Goal: Check status: Check status

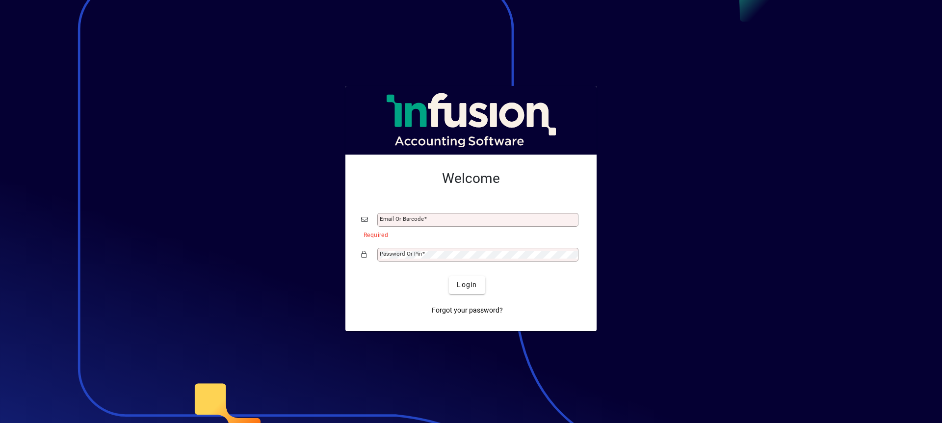
type input "**********"
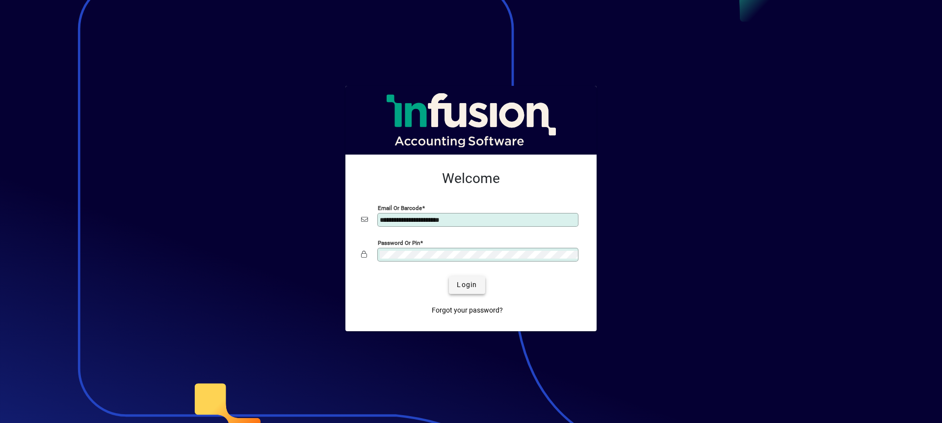
click at [476, 278] on span "submit" at bounding box center [467, 285] width 36 height 24
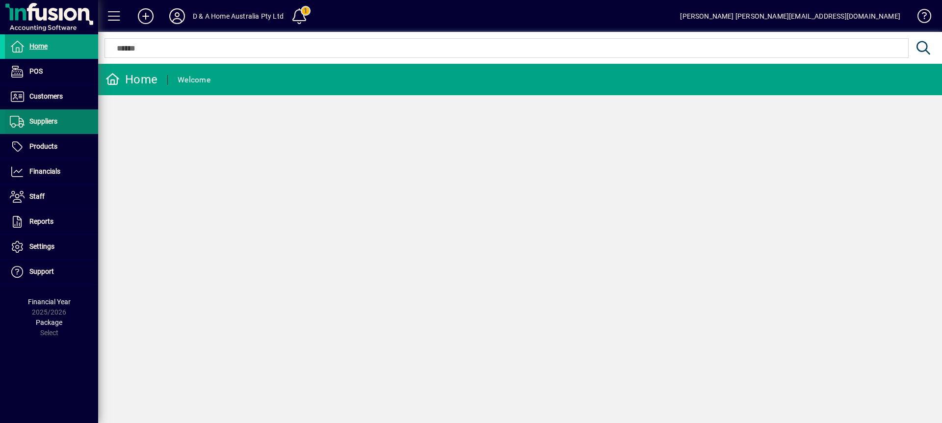
click at [53, 124] on span "Suppliers" at bounding box center [43, 121] width 28 height 8
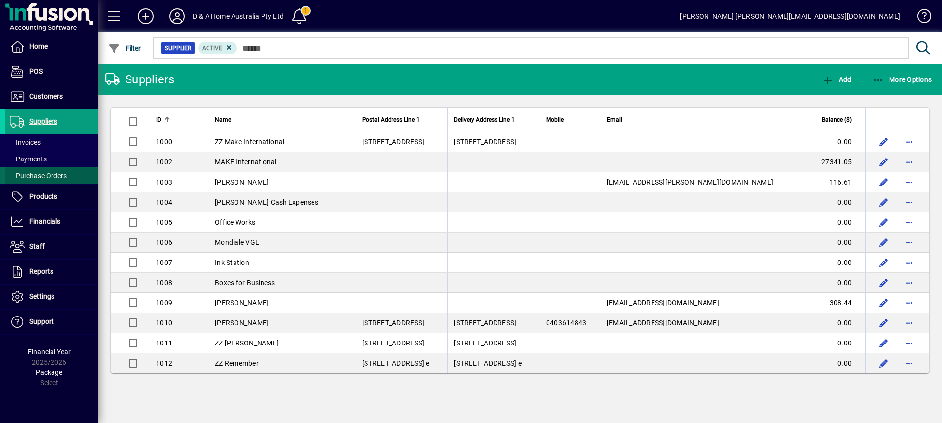
click at [54, 180] on span "Purchase Orders" at bounding box center [36, 176] width 62 height 10
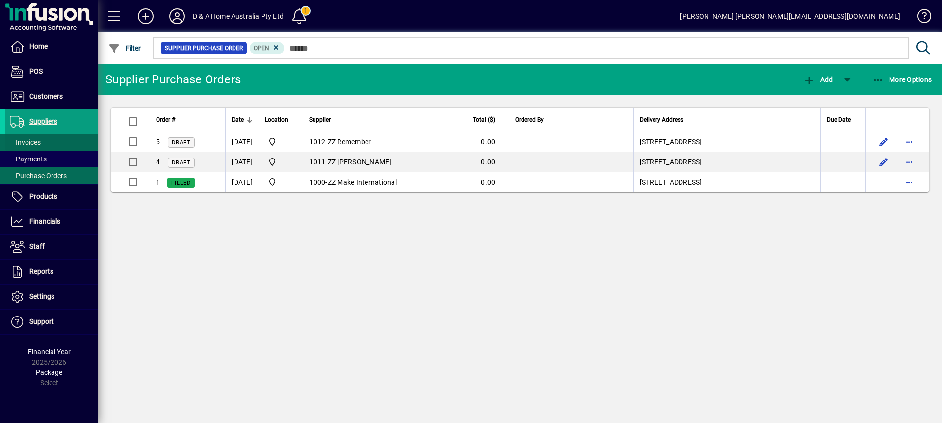
click at [60, 139] on span at bounding box center [51, 142] width 93 height 24
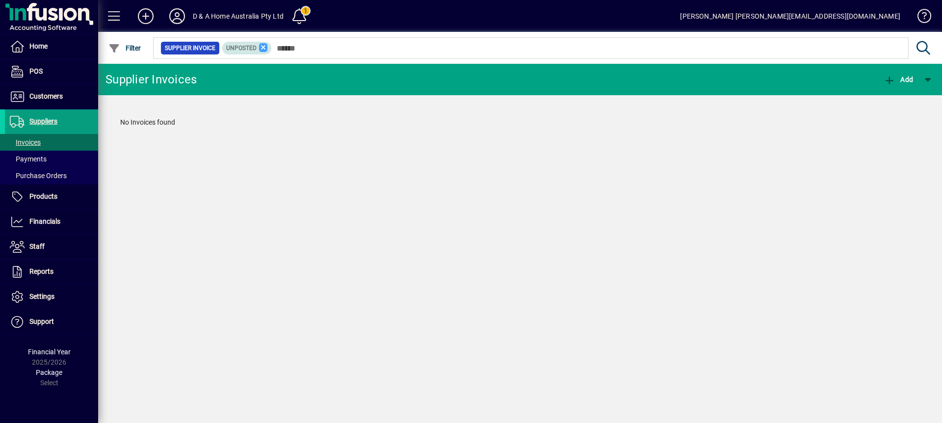
click at [261, 46] on icon at bounding box center [263, 47] width 9 height 9
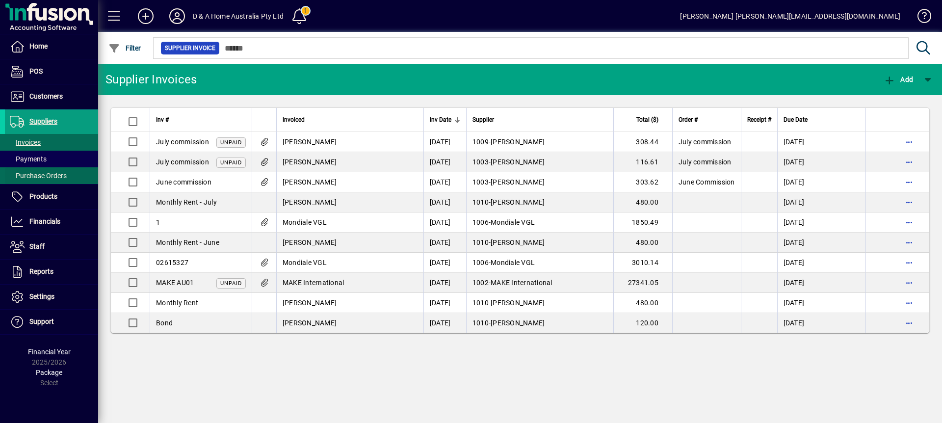
click at [63, 175] on span "Purchase Orders" at bounding box center [38, 176] width 57 height 8
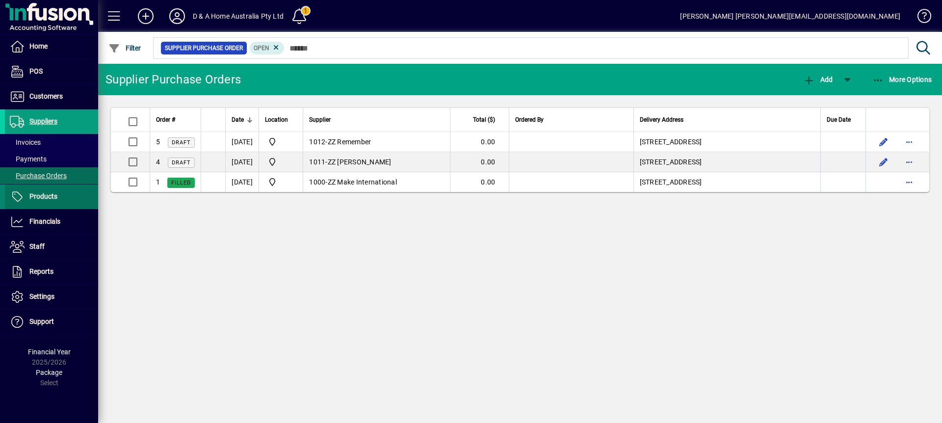
click at [55, 196] on span "Products" at bounding box center [43, 196] width 28 height 8
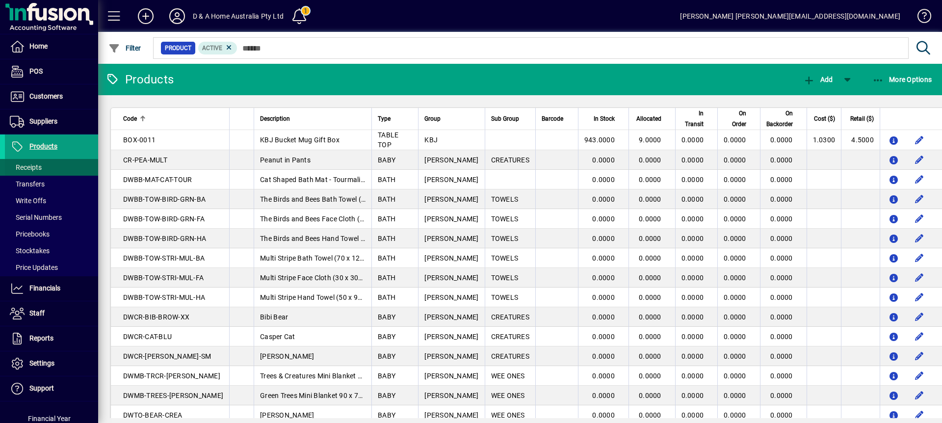
click at [43, 166] on span at bounding box center [51, 168] width 93 height 24
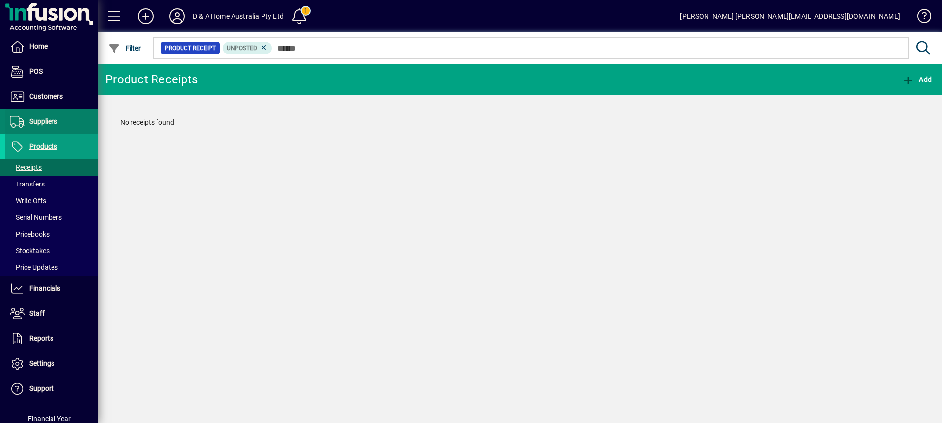
click at [59, 119] on span at bounding box center [51, 122] width 93 height 24
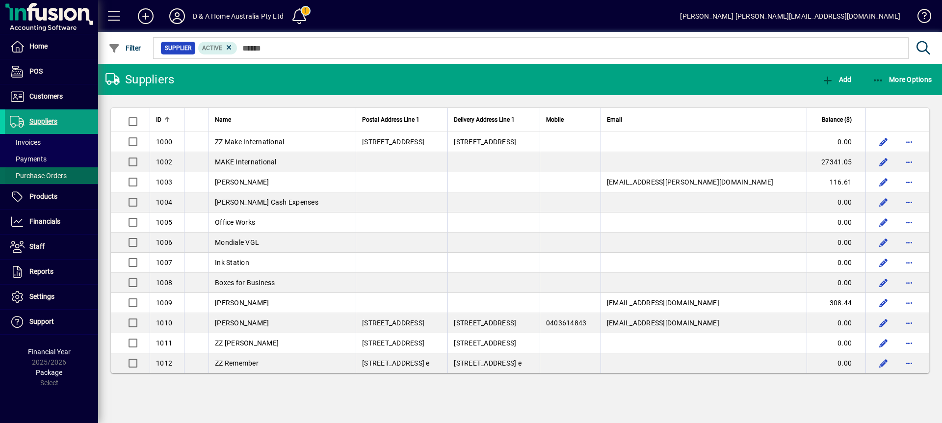
click at [51, 173] on span "Purchase Orders" at bounding box center [38, 176] width 57 height 8
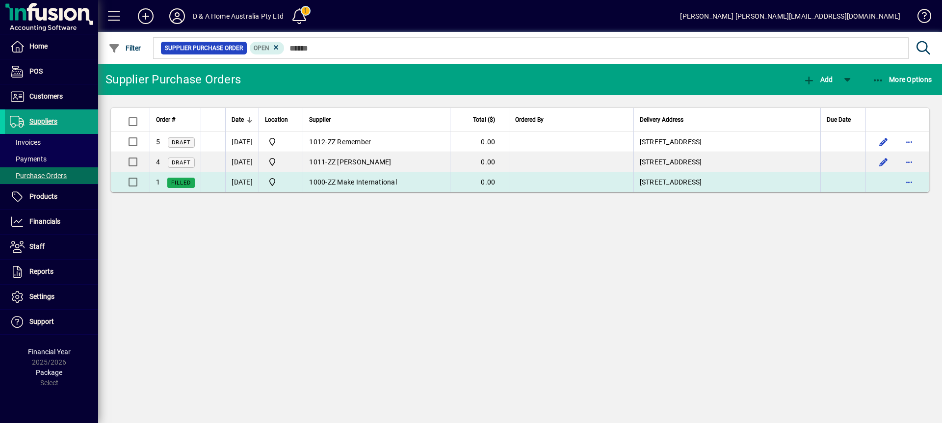
click at [445, 177] on td "1000 - ZZ Make International" at bounding box center [376, 182] width 147 height 20
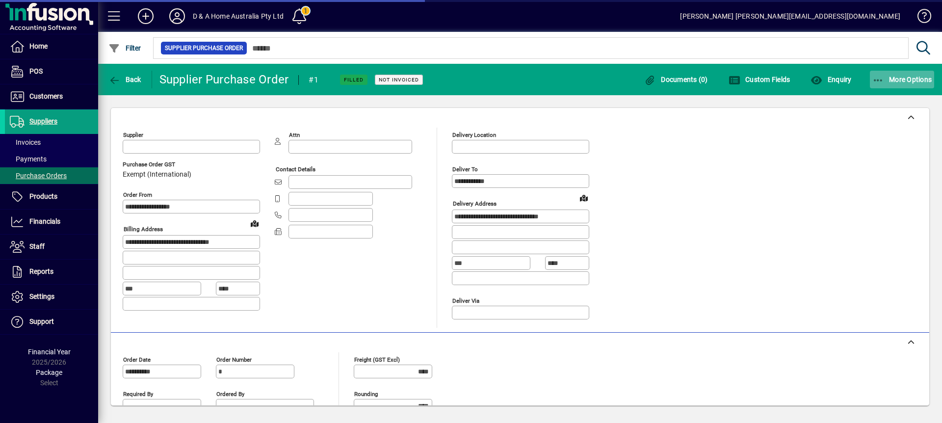
type input "*********"
type input "**********"
click at [891, 82] on span "More Options" at bounding box center [902, 80] width 60 height 8
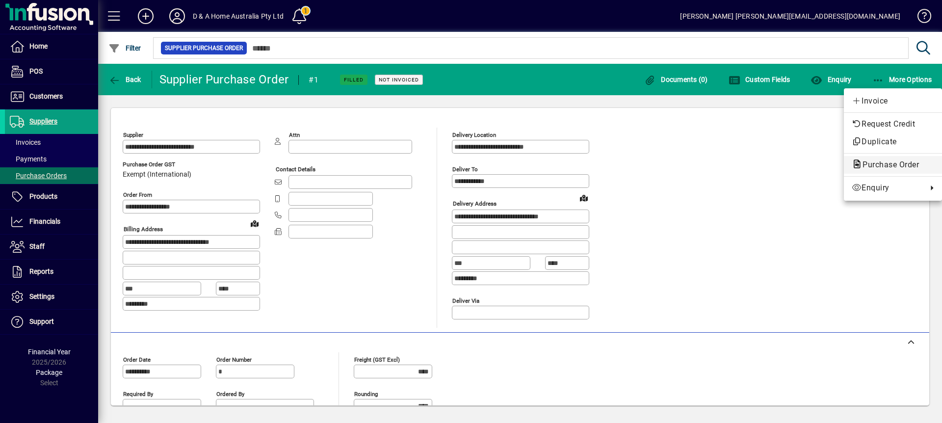
click at [862, 163] on span "Purchase Order" at bounding box center [888, 164] width 72 height 9
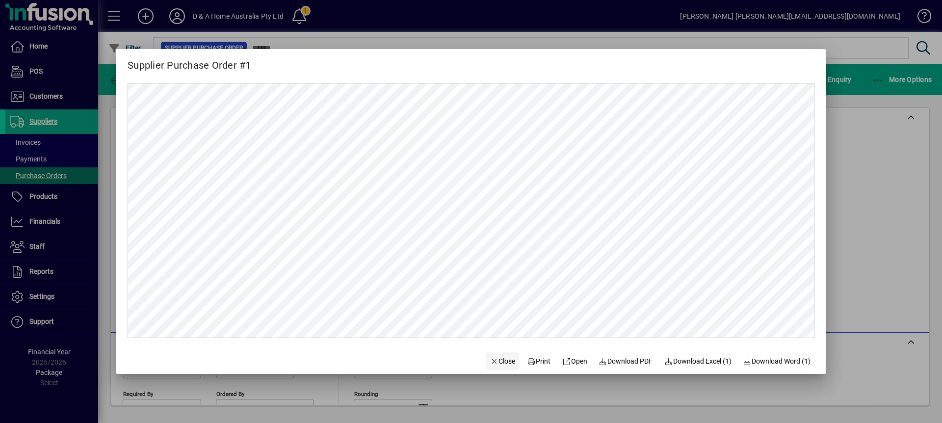
click at [506, 362] on span "Close" at bounding box center [503, 361] width 26 height 10
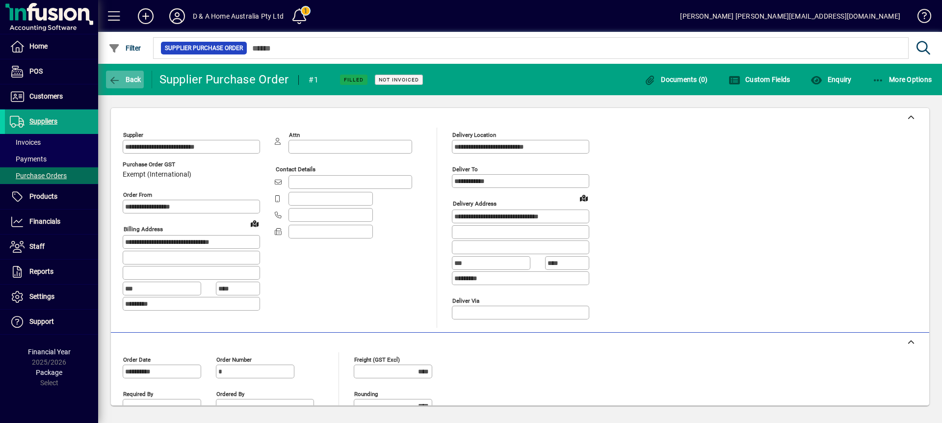
click at [132, 78] on span "Back" at bounding box center [124, 80] width 33 height 8
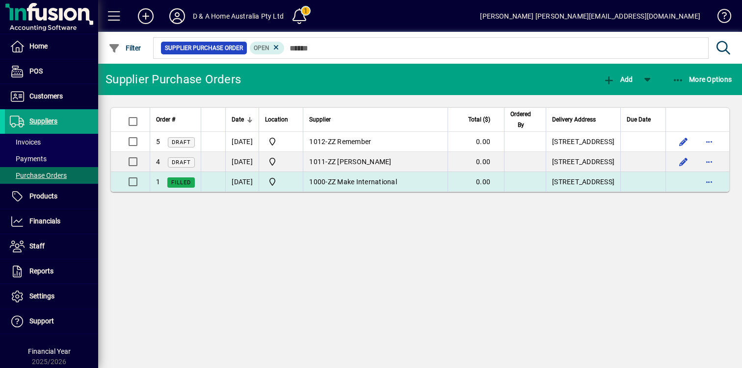
click at [363, 192] on td "1000 - ZZ Make International" at bounding box center [375, 182] width 145 height 20
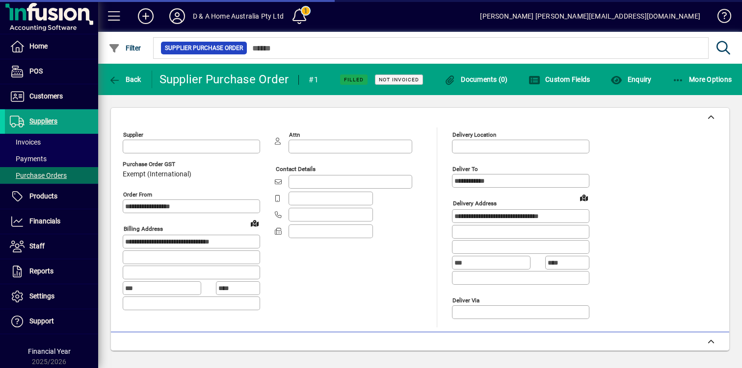
type input "*********"
type input "**********"
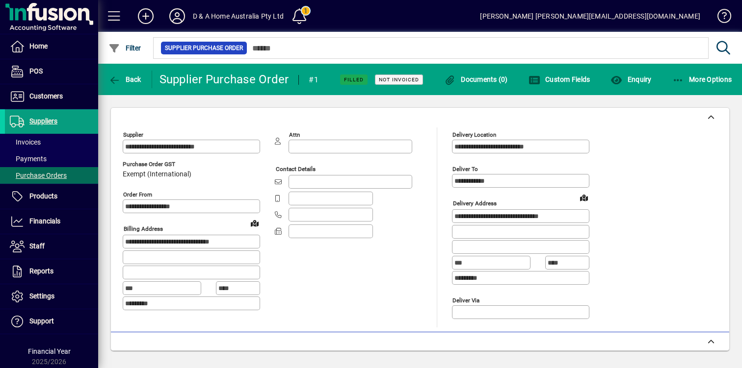
drag, startPoint x: 369, startPoint y: 81, endPoint x: 348, endPoint y: 81, distance: 21.1
click at [335, 81] on div "Filled Not Invoiced" at bounding box center [377, 79] width 95 height 31
click at [370, 80] on app-status-label "Not Invoiced" at bounding box center [394, 80] width 55 height 16
click at [48, 149] on span at bounding box center [51, 159] width 93 height 24
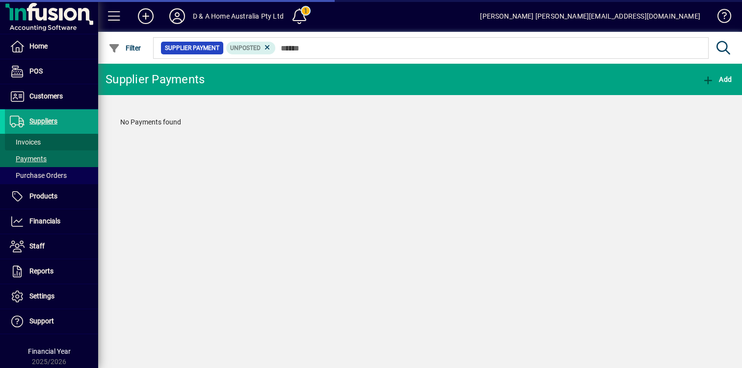
click at [52, 144] on span at bounding box center [51, 142] width 93 height 24
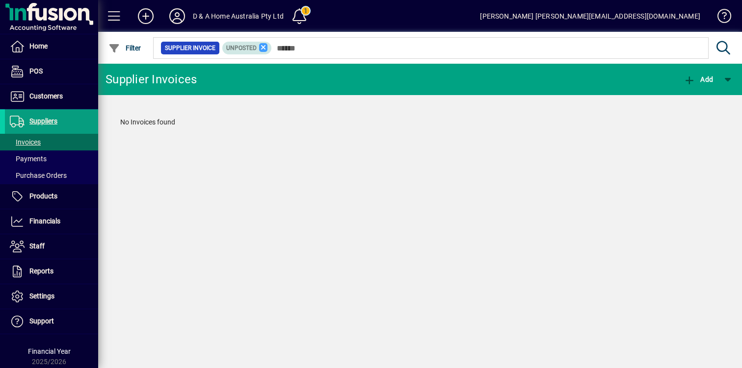
click at [265, 47] on icon at bounding box center [263, 47] width 9 height 9
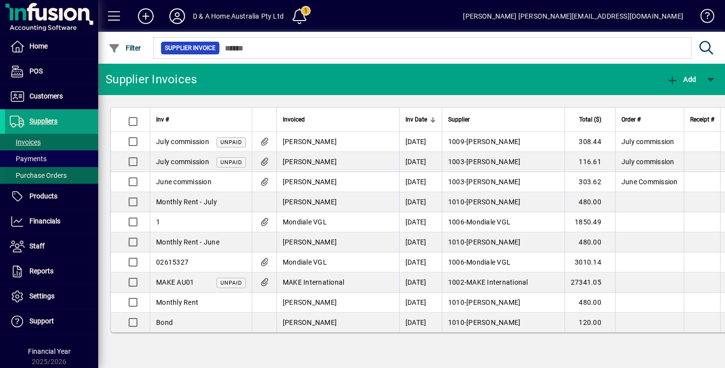
click at [62, 172] on span "Purchase Orders" at bounding box center [38, 176] width 57 height 8
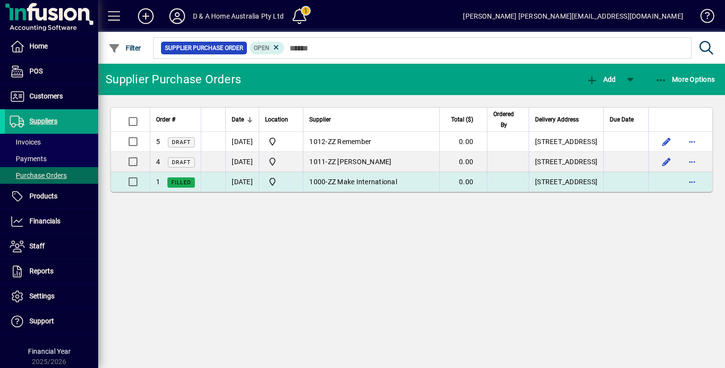
click at [378, 192] on td "1000 - ZZ Make International" at bounding box center [371, 182] width 136 height 20
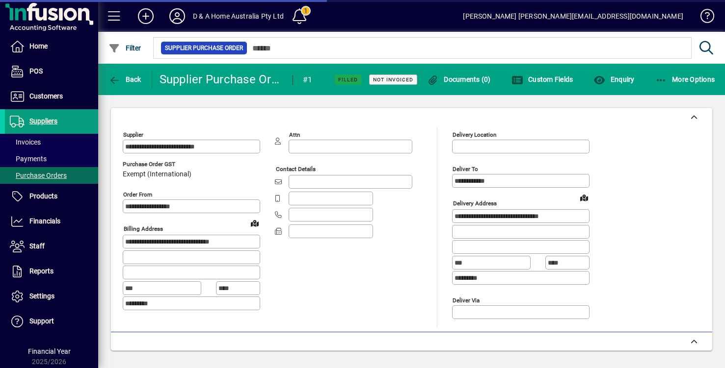
type input "**********"
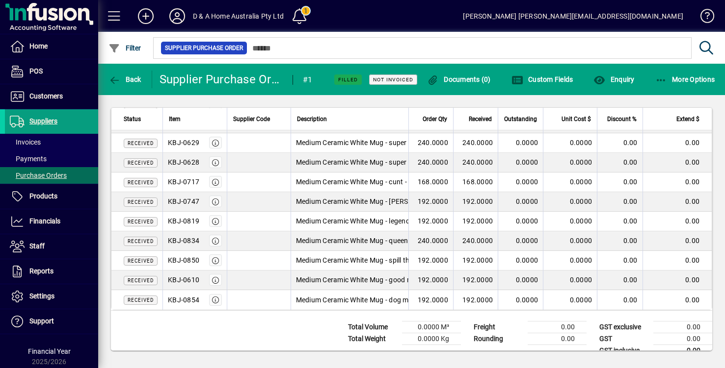
scroll to position [552, 0]
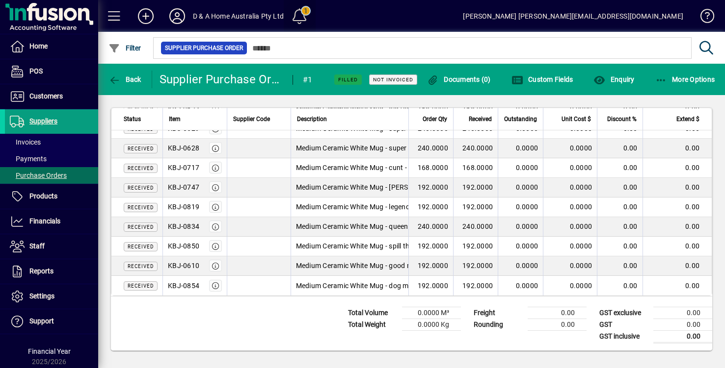
click at [300, 15] on span at bounding box center [299, 16] width 24 height 24
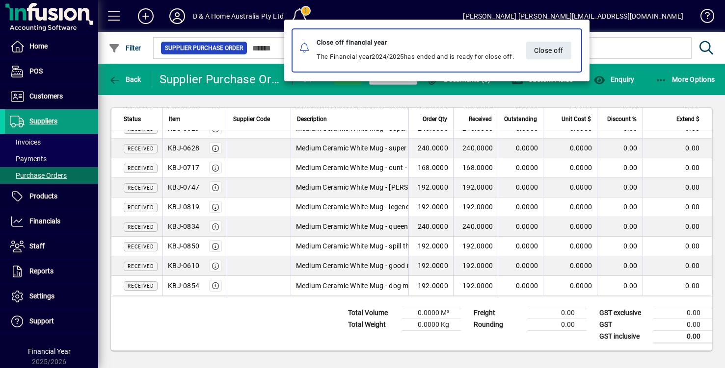
click at [301, 13] on div at bounding box center [362, 184] width 725 height 368
